Goal: Transaction & Acquisition: Purchase product/service

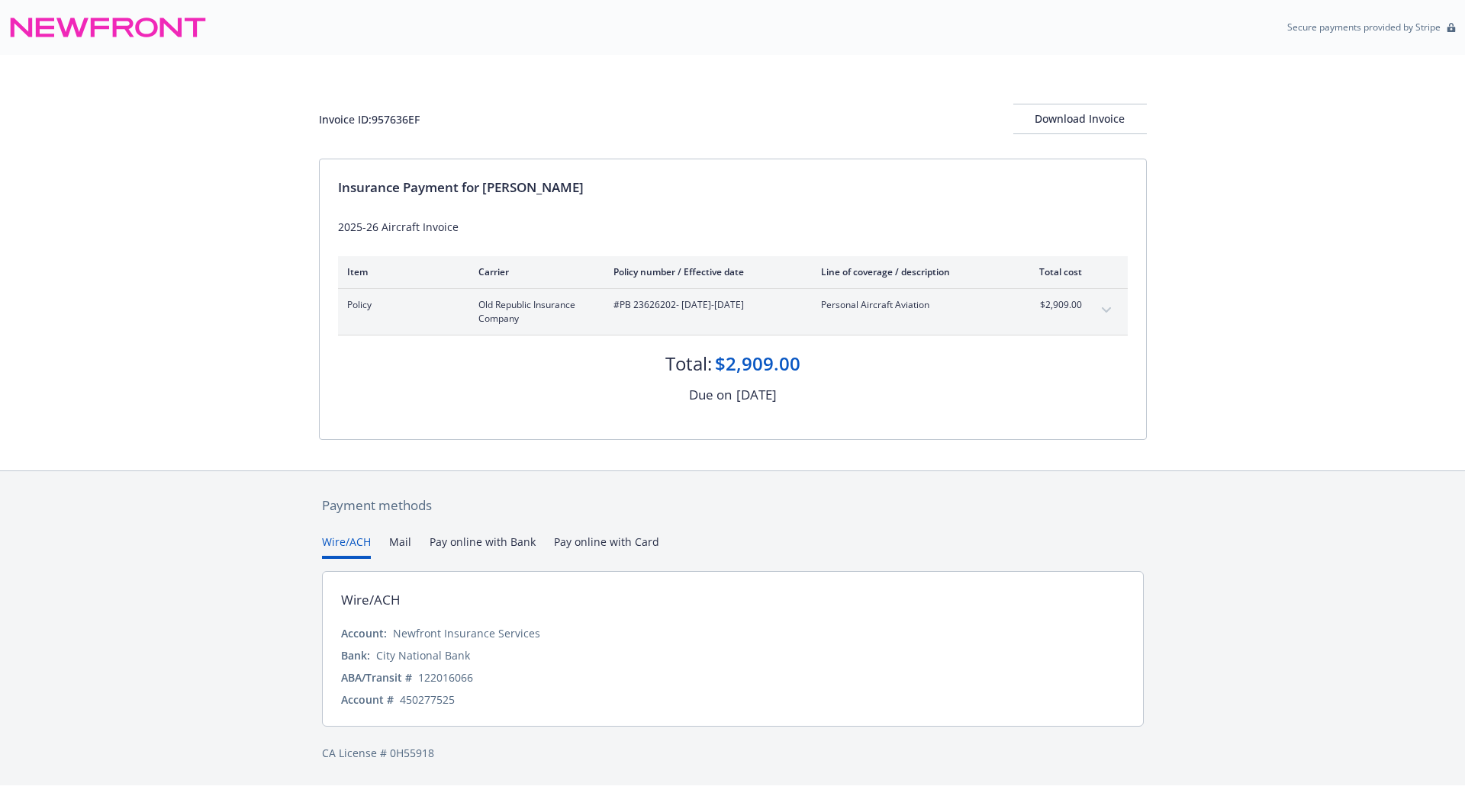
click at [600, 544] on button "Pay online with Card" at bounding box center [607, 547] width 105 height 25
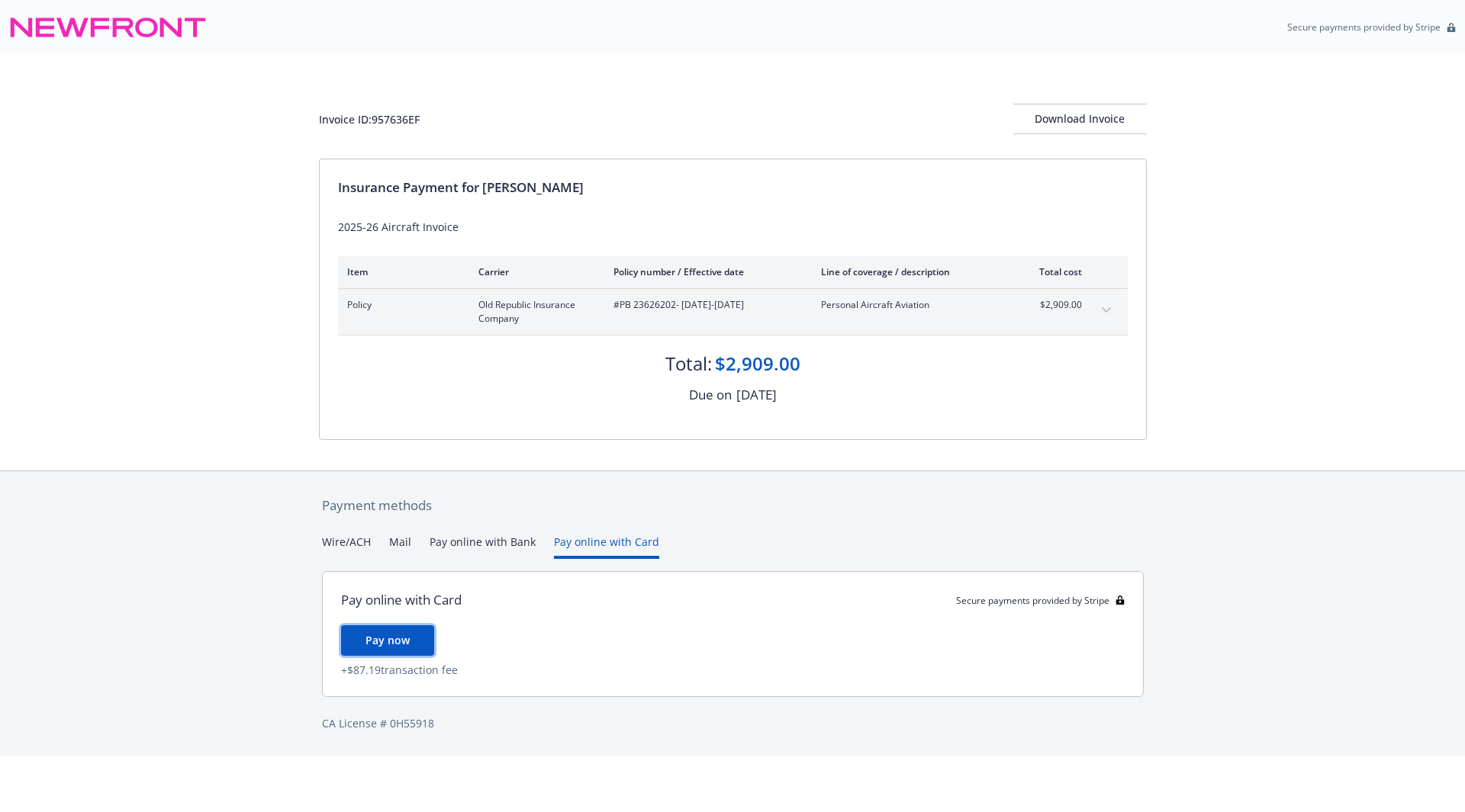
click at [385, 645] on span "Pay now" at bounding box center [388, 640] width 45 height 14
